Goal: Book appointment/travel/reservation

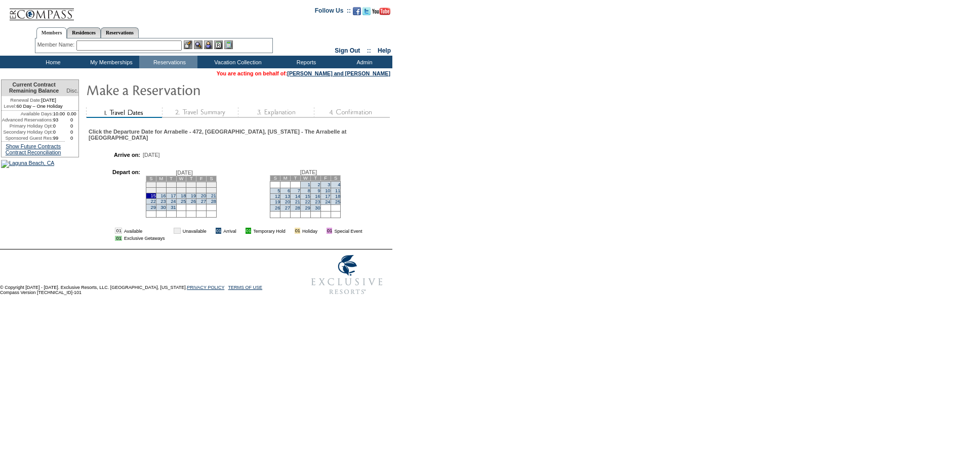
click at [306, 248] on td "Processing Click the Departure Date for [GEOGRAPHIC_DATA] - 472, [GEOGRAPHIC_DA…" at bounding box center [238, 163] width 305 height 169
click at [155, 207] on link "29" at bounding box center [152, 207] width 5 height 5
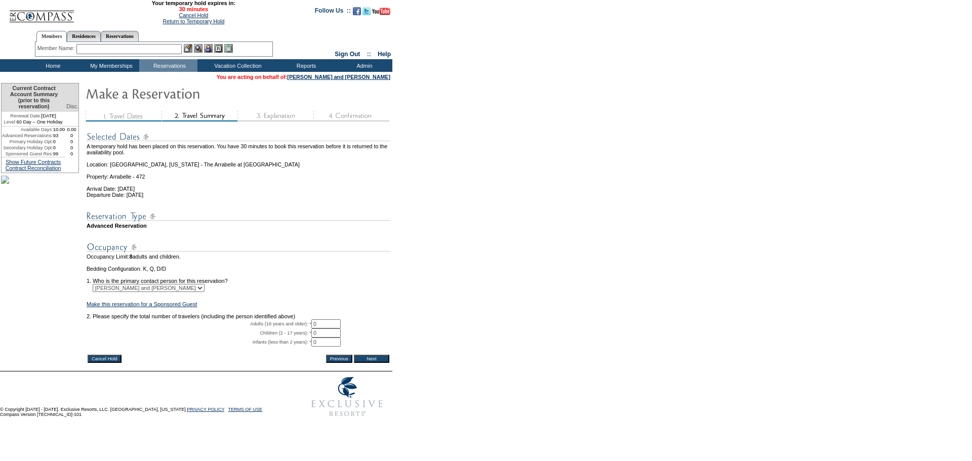
click at [324, 329] on input "0" at bounding box center [325, 324] width 29 height 9
type input "2"
click at [377, 363] on input "Next" at bounding box center [371, 359] width 35 height 8
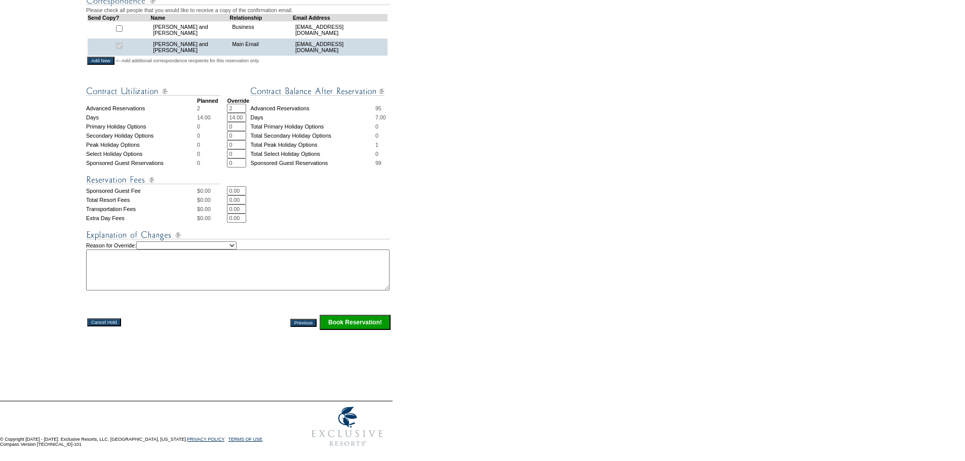
scroll to position [340, 0]
click at [364, 324] on input "Book Reservation!" at bounding box center [355, 322] width 71 height 15
